Goal: Information Seeking & Learning: Learn about a topic

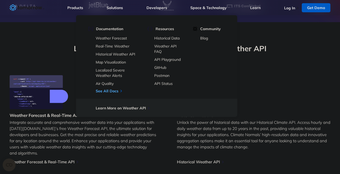
scroll to position [294, 0]
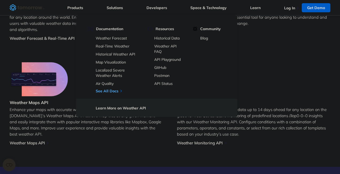
click at [278, 126] on p "Access ultra-accurate, hyperlocal data up to 14 days ahead for any location on …" at bounding box center [253, 122] width 153 height 31
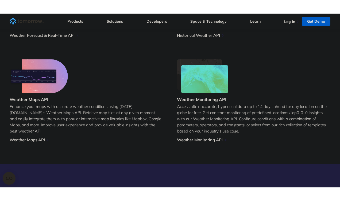
scroll to position [454, 0]
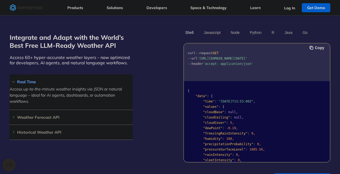
click at [164, 127] on div "Integrate and Adapt with the World’s Best Free LLM-Ready Weather API Access 60+…" at bounding box center [170, 95] width 320 height 135
click at [168, 139] on div "Integrate and Adapt with the World’s Best Free LLM-Ready Weather API Access 60+…" at bounding box center [170, 95] width 320 height 135
click at [160, 146] on div "Integrate and Adapt with the World’s Best Free LLM-Ready Weather API Access 60+…" at bounding box center [170, 95] width 320 height 135
click at [180, 163] on section "Integrate and Adapt with the World’s Best Free LLM-Ready Weather API Access 60+…" at bounding box center [170, 107] width 340 height 201
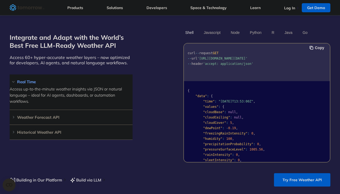
click at [155, 174] on section "Integrate and Adapt with the World’s Best Free LLM-Ready Weather API Access 60+…" at bounding box center [170, 107] width 340 height 201
click at [163, 174] on section "Integrate and Adapt with the World’s Best Free LLM-Ready Weather API Access 60+…" at bounding box center [170, 107] width 340 height 201
click at [178, 174] on section "Integrate and Adapt with the World’s Best Free LLM-Ready Weather API Access 60+…" at bounding box center [170, 107] width 340 height 201
click at [175, 174] on section "Integrate and Adapt with the World’s Best Free LLM-Ready Weather API Access 60+…" at bounding box center [170, 107] width 340 height 201
click at [166, 174] on section "Integrate and Adapt with the World’s Best Free LLM-Ready Weather API Access 60+…" at bounding box center [170, 107] width 340 height 201
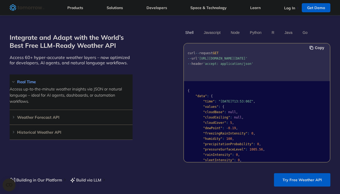
click at [175, 174] on section "Integrate and Adapt with the World’s Best Free LLM-Ready Weather API Access 60+…" at bounding box center [170, 107] width 340 height 201
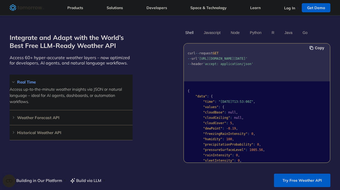
click at [168, 174] on div "Building in Our Platform Build via LLM Try Free Weather API" at bounding box center [170, 179] width 320 height 13
click at [157, 164] on section "Integrate and Adapt with the World’s Best Free LLM-Ready Weather API Access 60+…" at bounding box center [170, 107] width 340 height 201
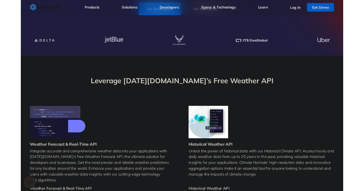
scroll to position [0, 0]
